Goal: Task Accomplishment & Management: Use online tool/utility

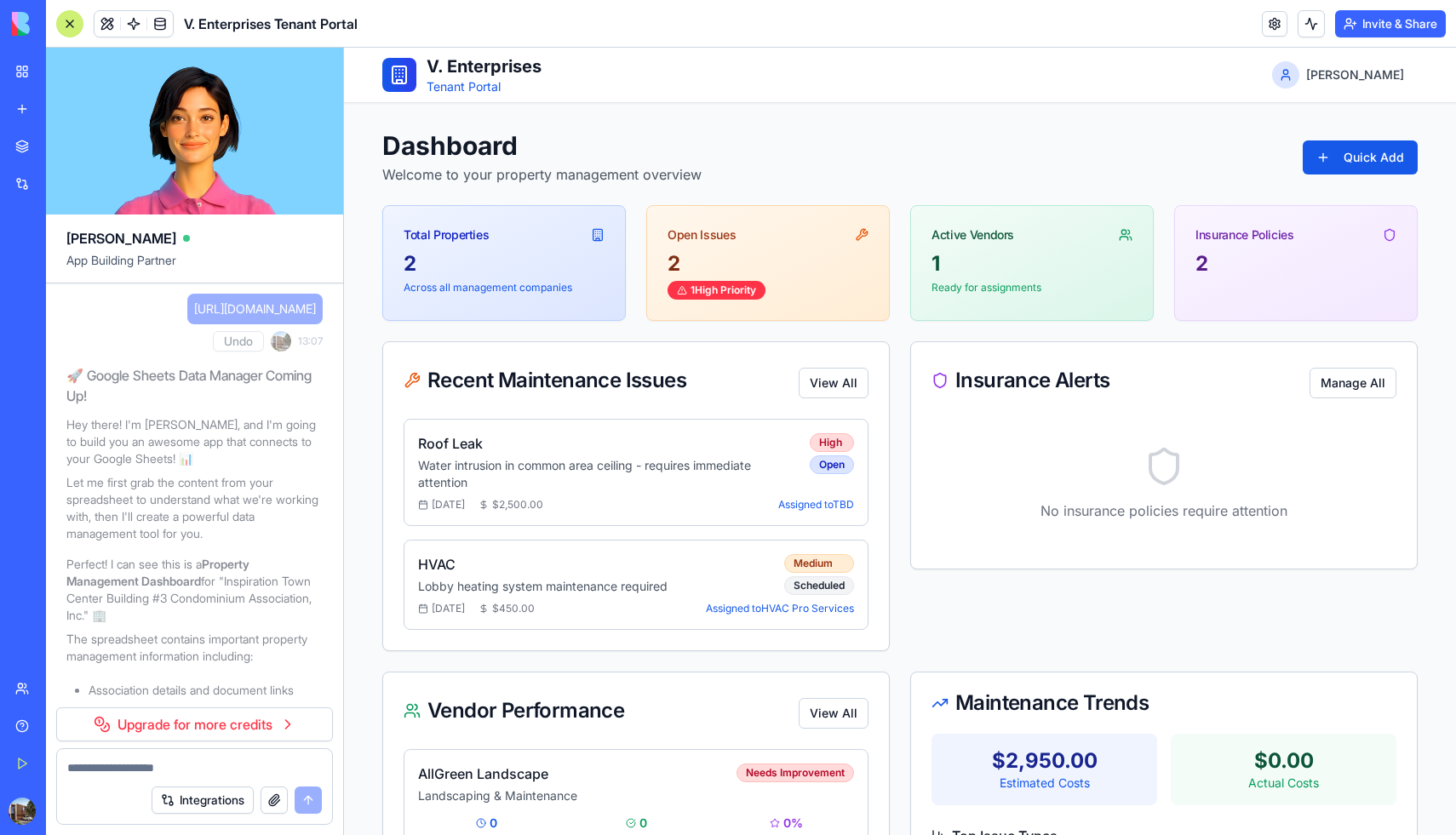
scroll to position [19332, 0]
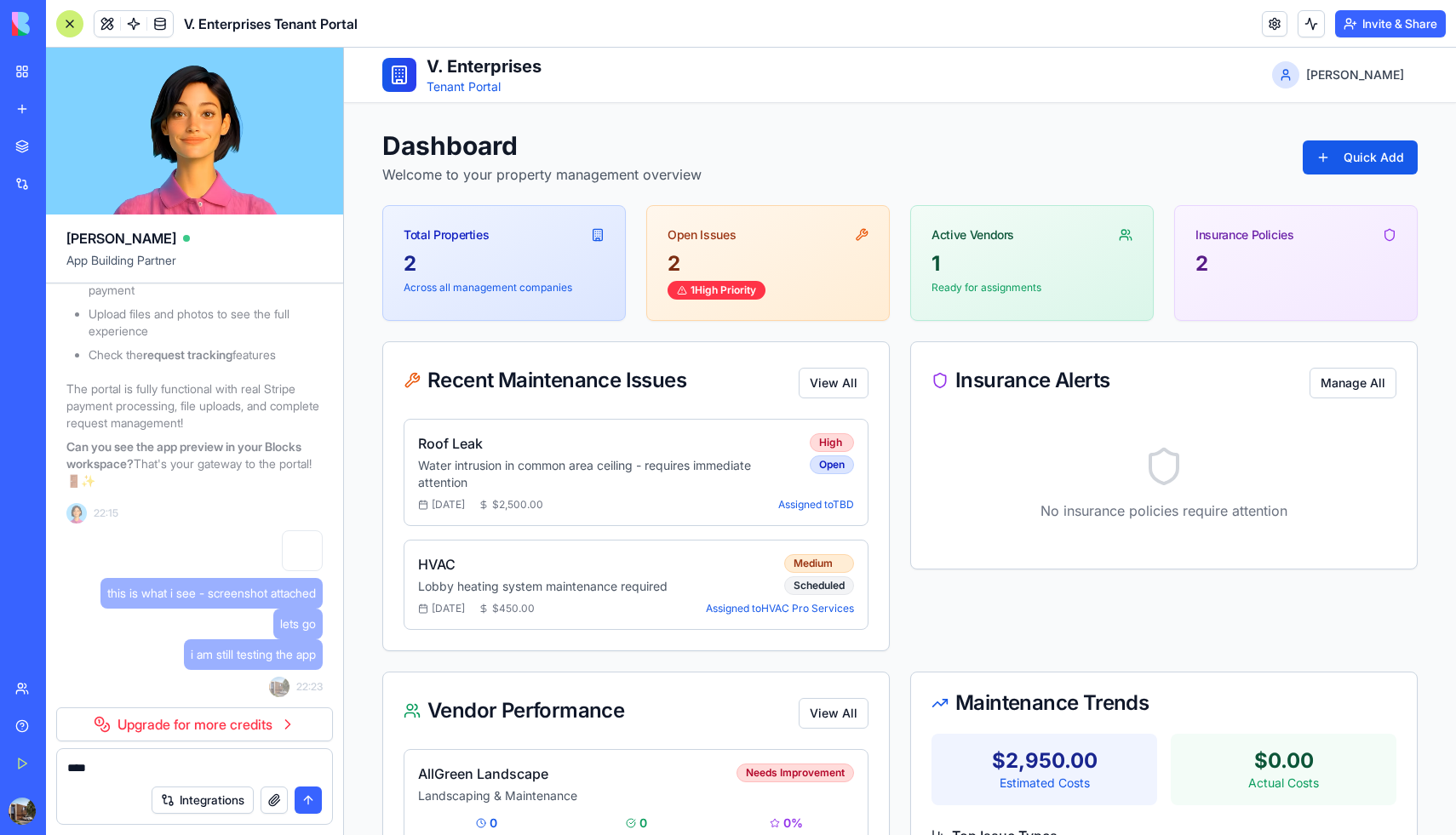
type textarea "*****"
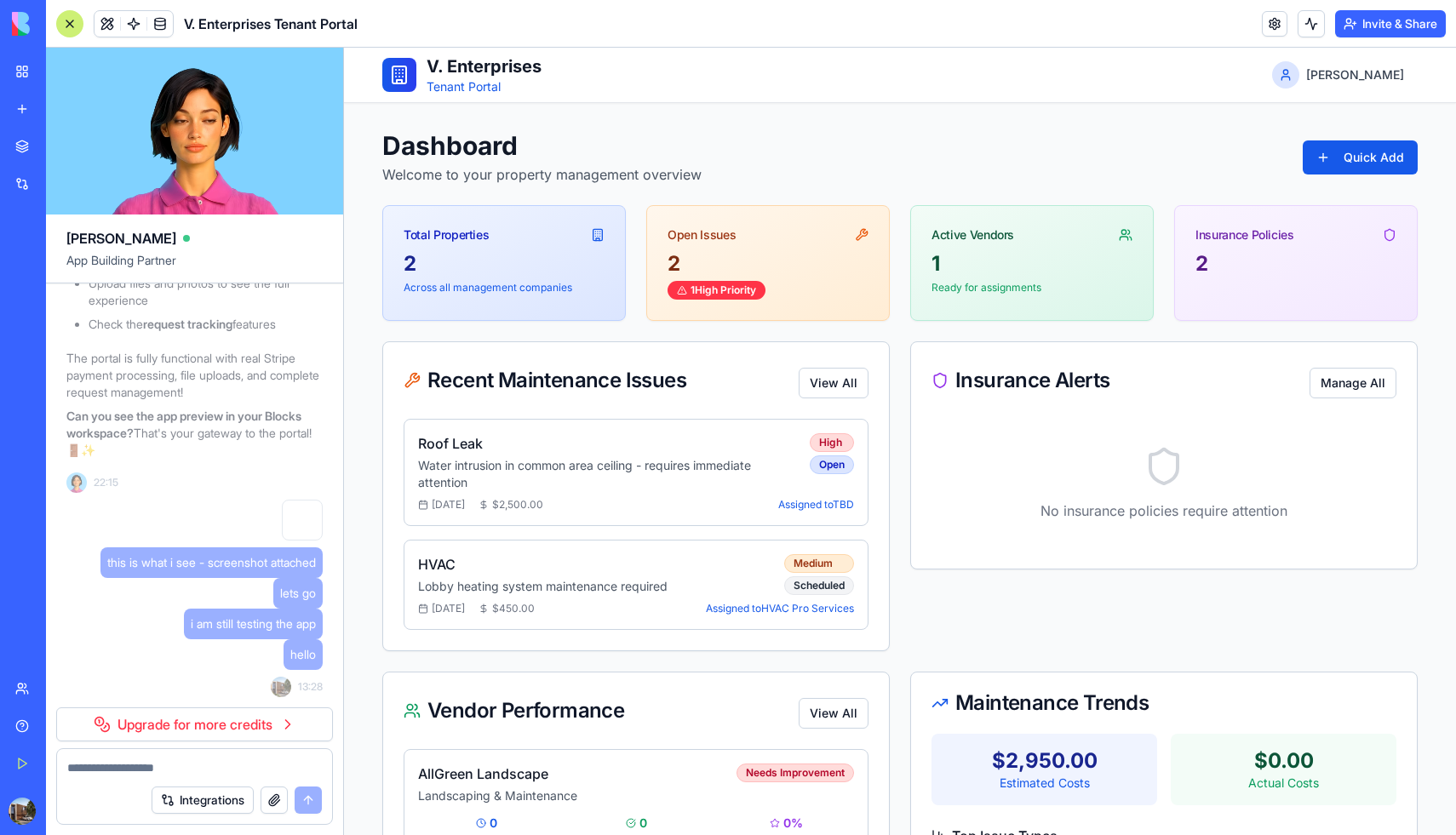
scroll to position [19394, 0]
click at [208, 728] on link "Upgrade for more credits" at bounding box center [195, 725] width 277 height 34
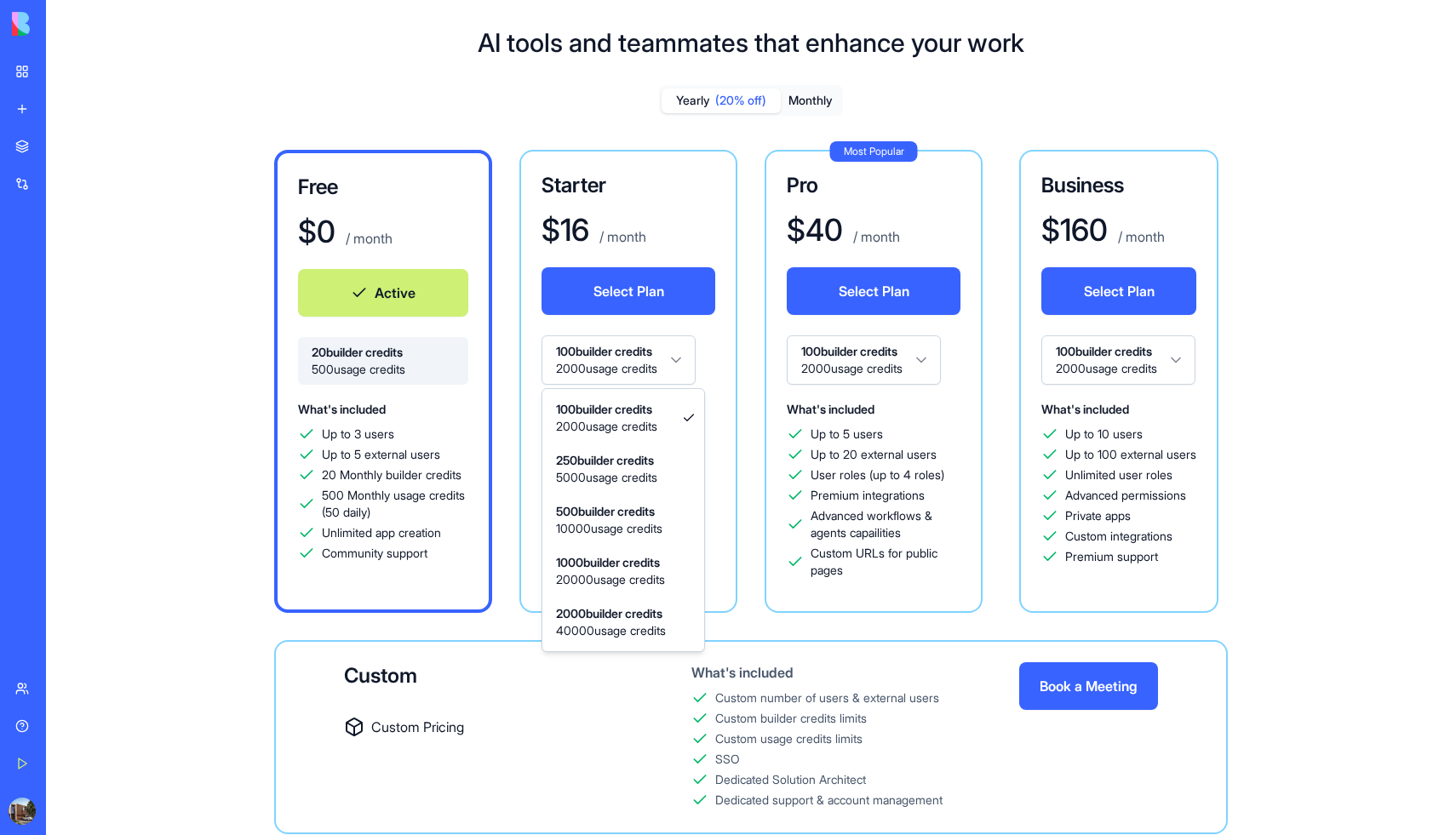
click at [682, 362] on html "BETA My Workspace New app Marketplace Integrations Recent V. Enterprises Tenant…" at bounding box center [728, 417] width 1456 height 835
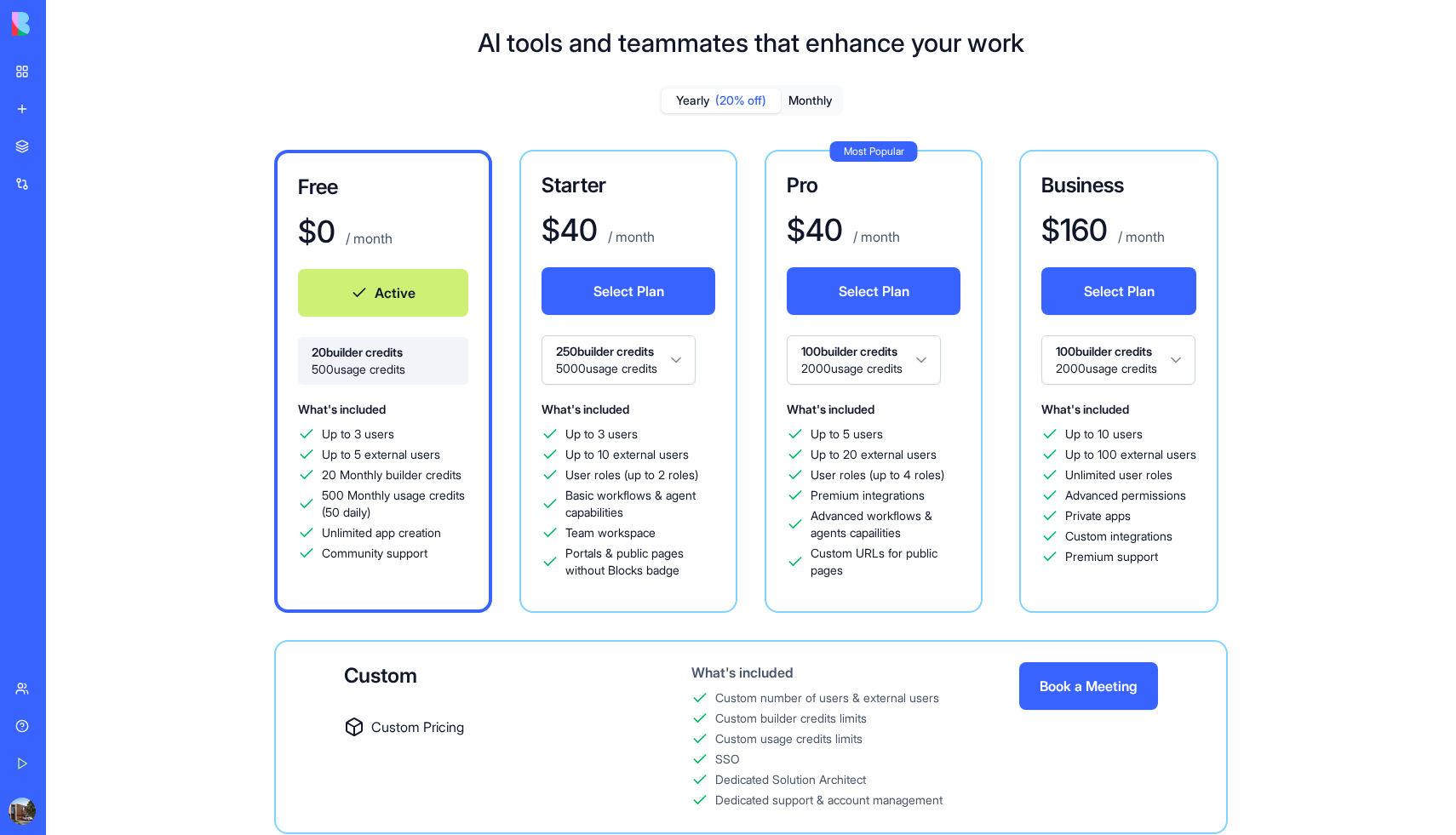
click at [687, 355] on html "BETA My Workspace New app Marketplace Integrations Recent V. Enterprises Tenant…" at bounding box center [728, 417] width 1456 height 835
click at [689, 359] on html "BETA My Workspace New app Marketplace Integrations Recent V. Enterprises Tenant…" at bounding box center [728, 417] width 1456 height 835
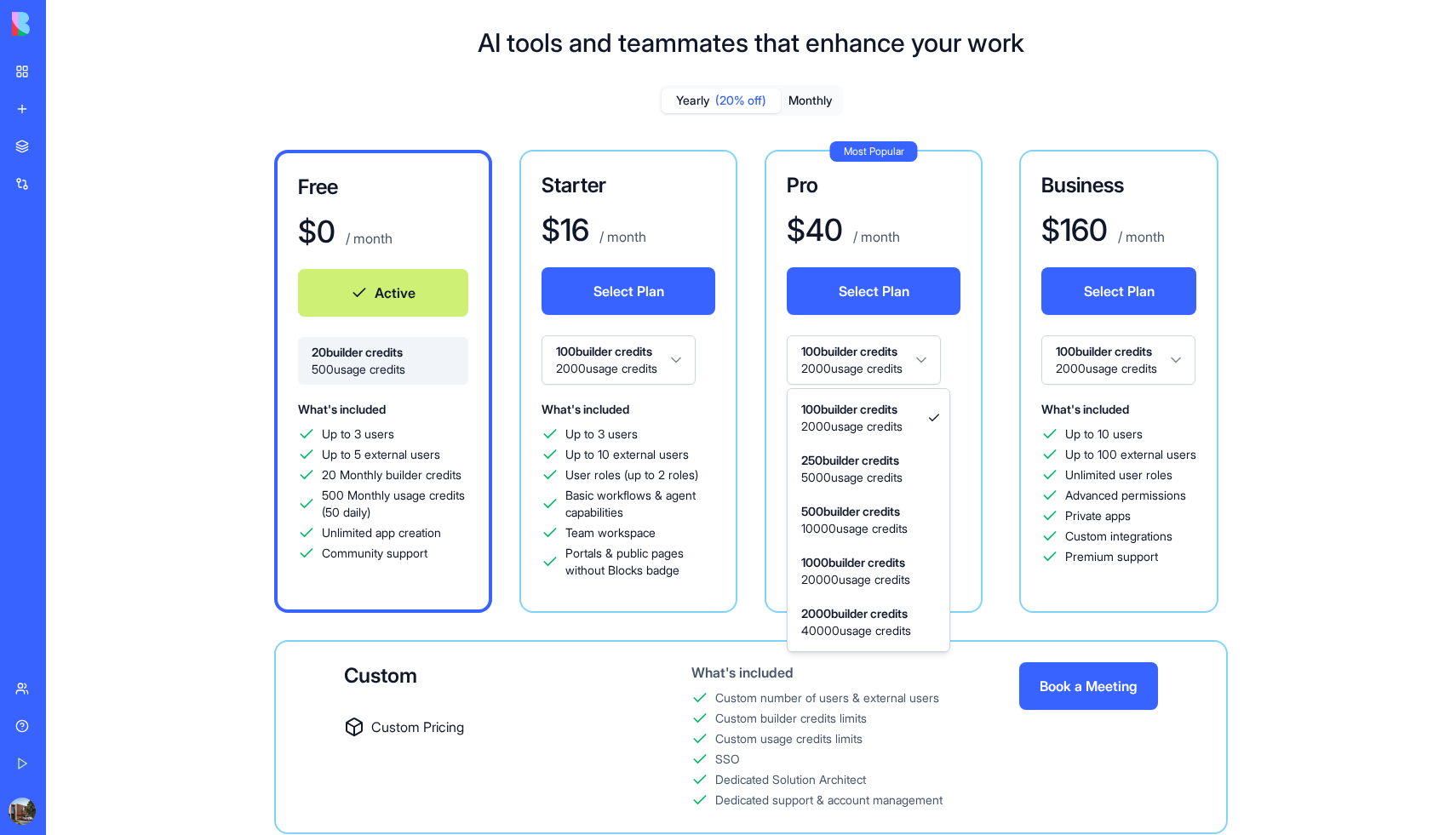
click at [859, 354] on html "BETA My Workspace New app Marketplace Integrations Recent V. Enterprises Tenant…" at bounding box center [728, 417] width 1456 height 835
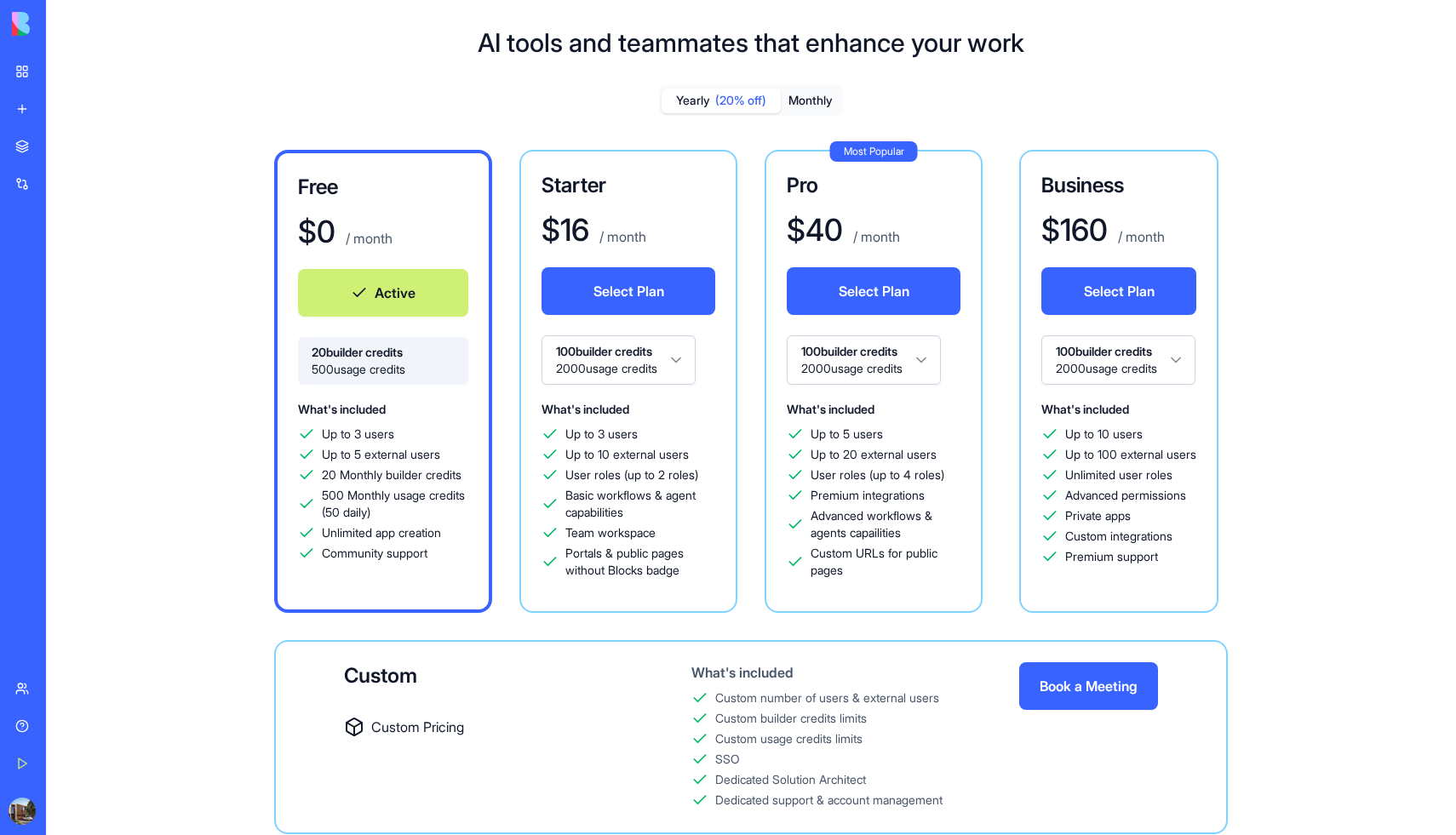
click at [800, 100] on button "Monthly" at bounding box center [810, 101] width 59 height 25
click at [63, 189] on div "Integrations" at bounding box center [52, 184] width 22 height 17
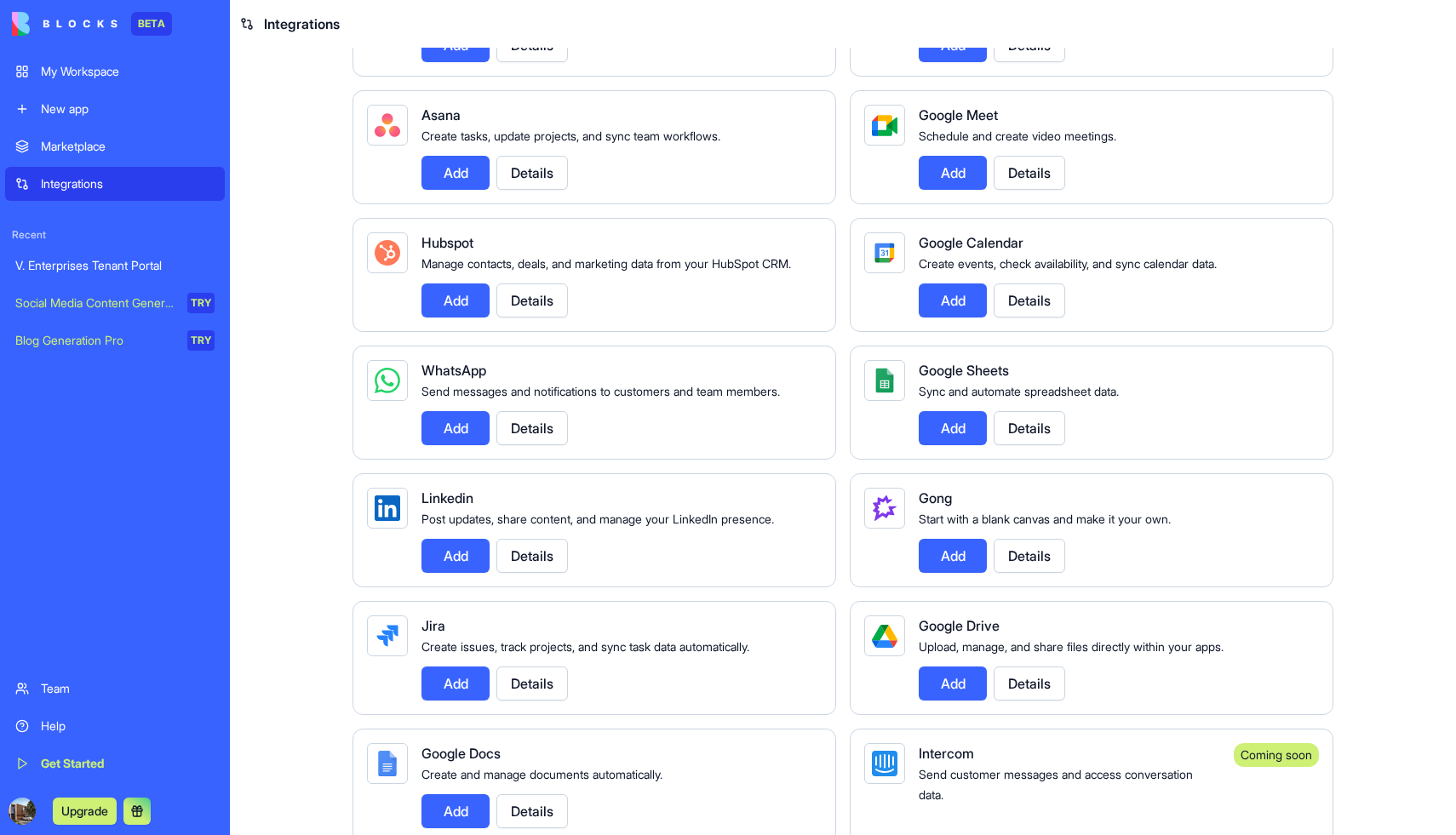
scroll to position [509, 0]
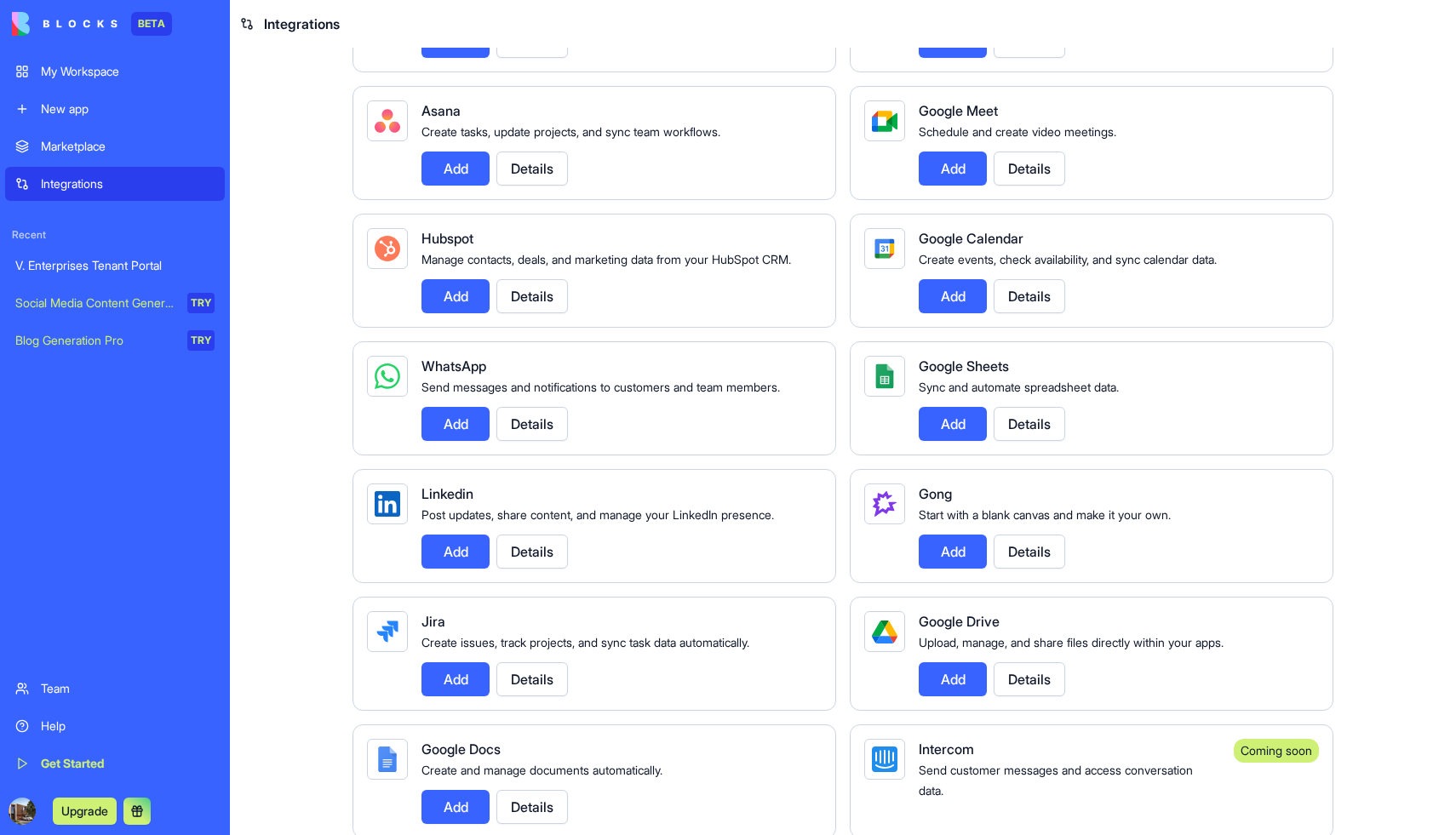
click at [455, 440] on button "Add" at bounding box center [455, 424] width 68 height 34
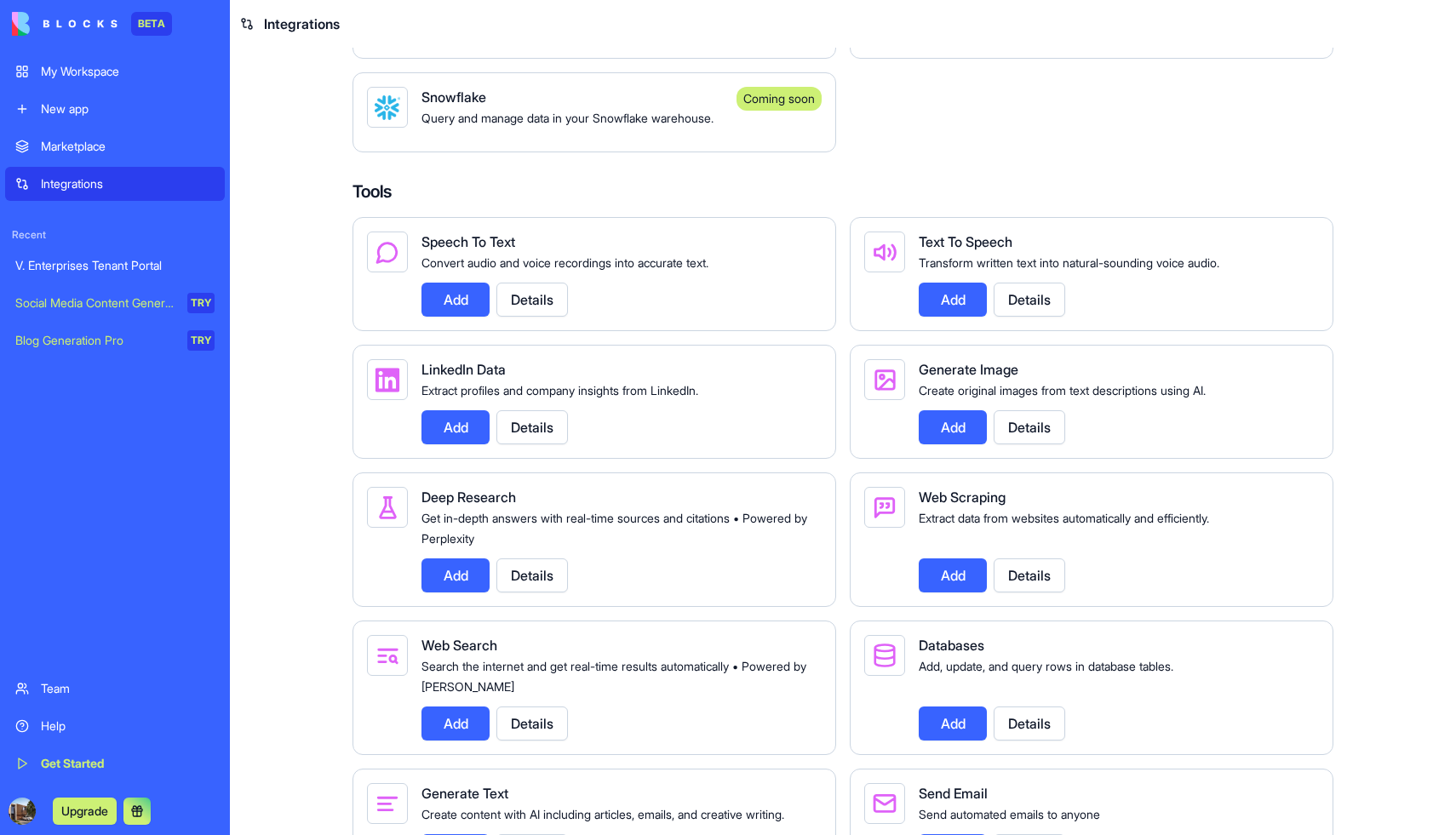
scroll to position [1901, 0]
